Goal: Check status: Check status

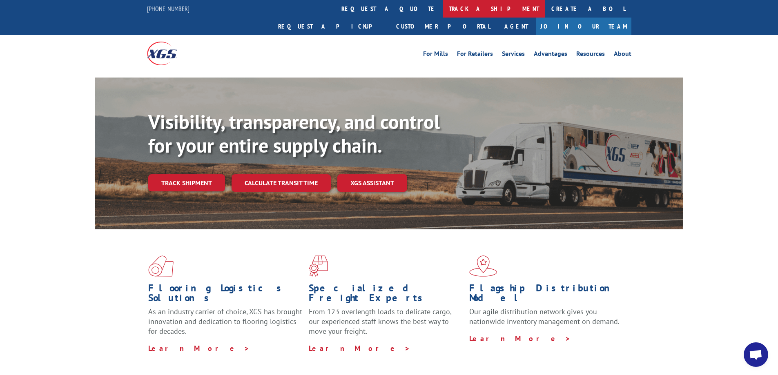
click at [443, 14] on link "track a shipment" at bounding box center [494, 9] width 103 height 18
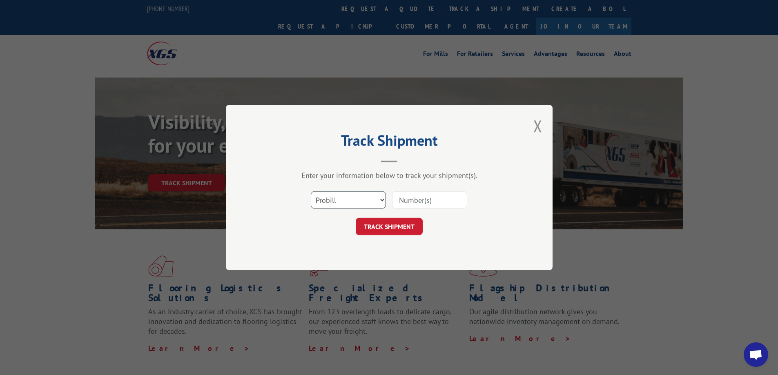
click at [346, 203] on select "Select category... Probill BOL PO" at bounding box center [348, 200] width 75 height 17
select select "bol"
click at [311, 192] on select "Select category... Probill BOL PO" at bounding box center [348, 200] width 75 height 17
click at [403, 202] on input at bounding box center [429, 200] width 75 height 17
paste input "645160"
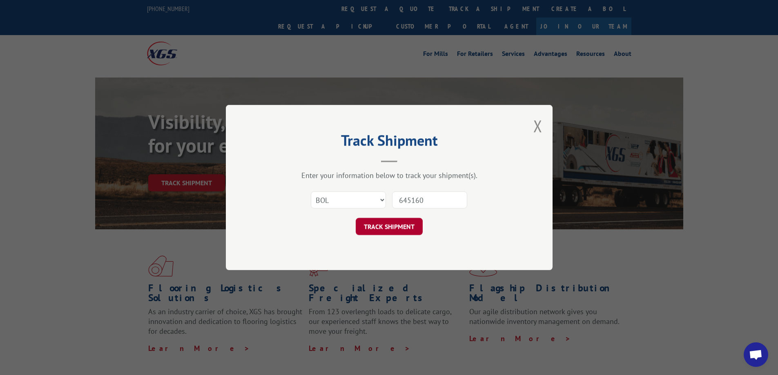
type input "645160"
click at [394, 228] on button "TRACK SHIPMENT" at bounding box center [389, 226] width 67 height 17
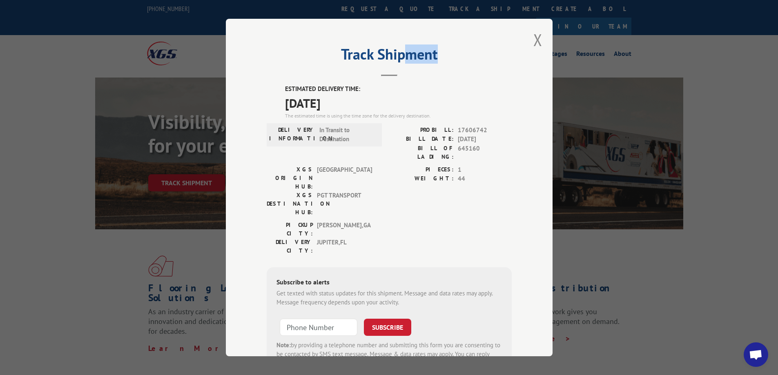
drag, startPoint x: 407, startPoint y: 25, endPoint x: 468, endPoint y: 29, distance: 61.4
click at [468, 29] on div "Track Shipment ESTIMATED DELIVERY TIME: [DATE] The estimated time is using the …" at bounding box center [389, 188] width 327 height 338
click at [473, 77] on div "Track Shipment ESTIMATED DELIVERY TIME: [DATE] The estimated time is using the …" at bounding box center [389, 188] width 327 height 338
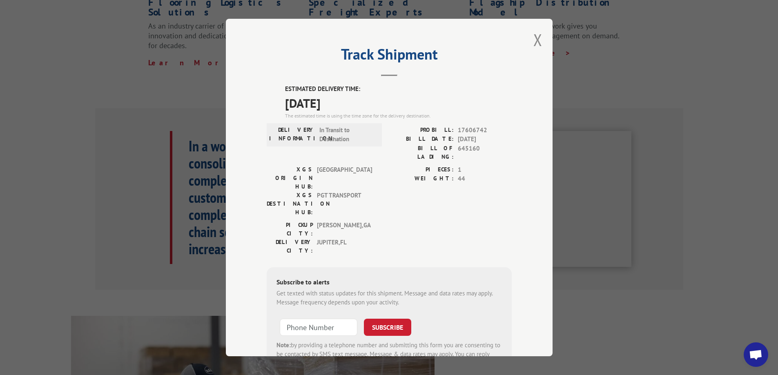
click at [512, 85] on div "Track Shipment ESTIMATED DELIVERY TIME: [DATE] The estimated time is using the …" at bounding box center [389, 188] width 327 height 338
click at [529, 41] on div "Track Shipment ESTIMATED DELIVERY TIME: [DATE] The estimated time is using the …" at bounding box center [389, 188] width 327 height 338
click at [528, 45] on div "Track Shipment ESTIMATED DELIVERY TIME: [DATE] The estimated time is using the …" at bounding box center [389, 188] width 327 height 338
click at [533, 42] on button "Close modal" at bounding box center [537, 40] width 9 height 22
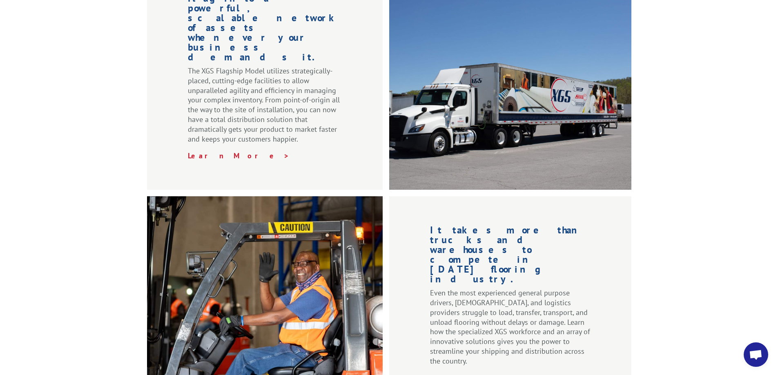
scroll to position [898, 0]
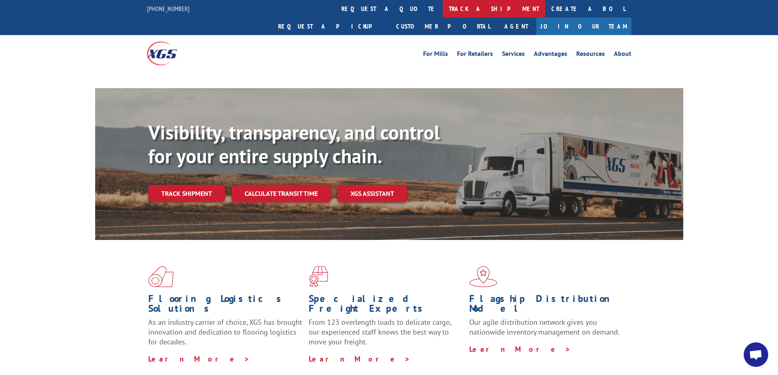
click at [443, 11] on link "track a shipment" at bounding box center [494, 9] width 103 height 18
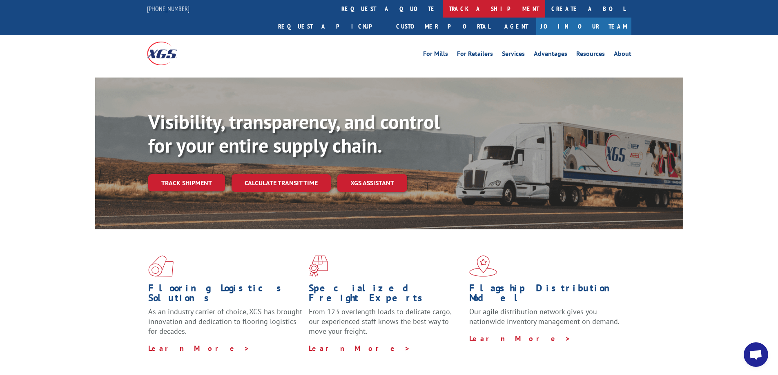
click at [443, 11] on link "track a shipment" at bounding box center [494, 9] width 103 height 18
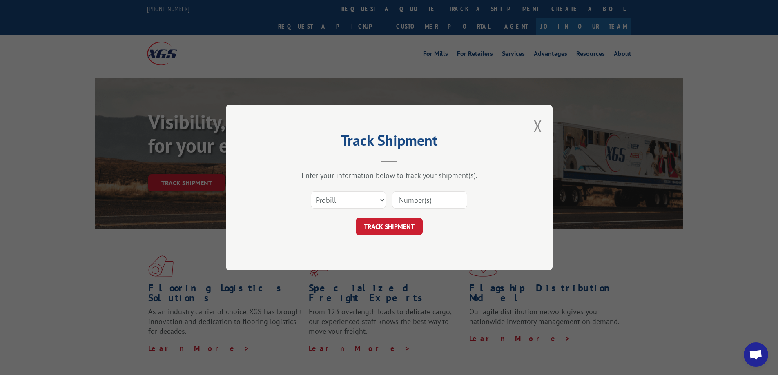
click at [396, 199] on input at bounding box center [429, 200] width 75 height 17
type input "17606742"
click button "TRACK SHIPMENT" at bounding box center [389, 226] width 67 height 17
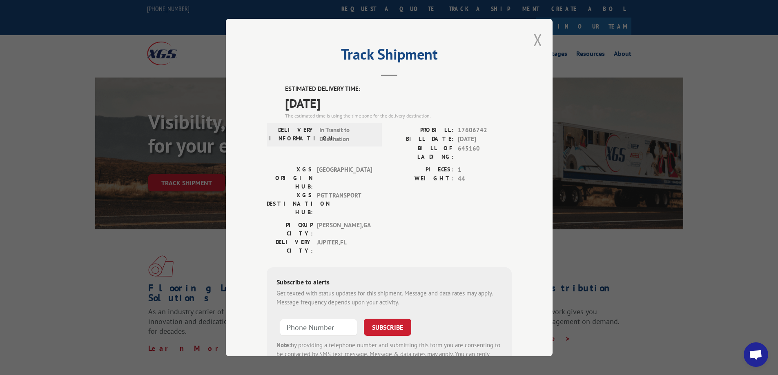
click at [535, 40] on button "Close modal" at bounding box center [537, 40] width 9 height 22
